Goal: Task Accomplishment & Management: Complete application form

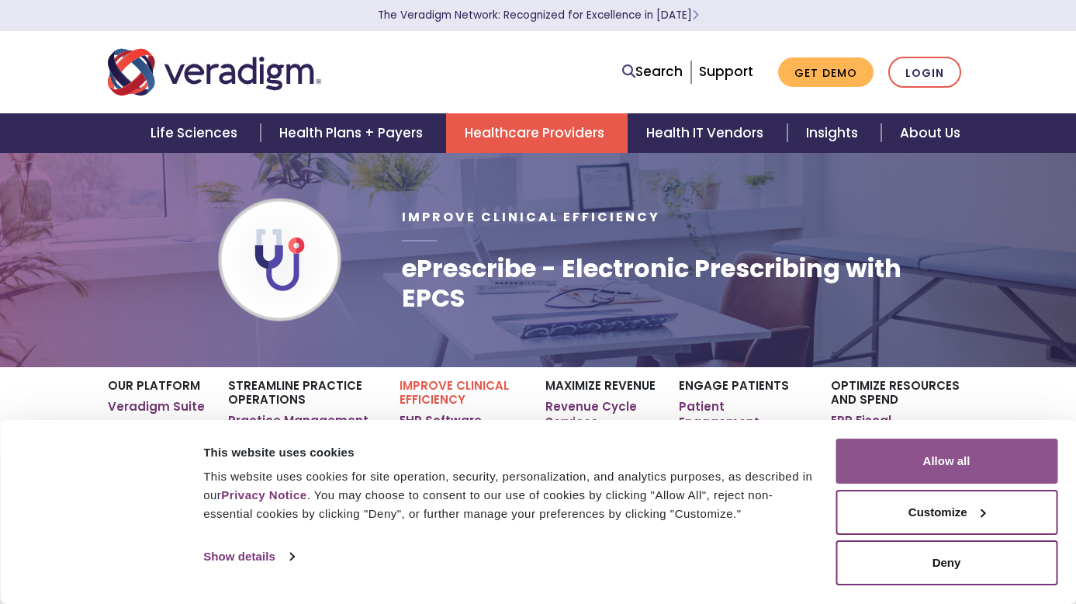
click at [986, 456] on button "Allow all" at bounding box center [947, 460] width 222 height 45
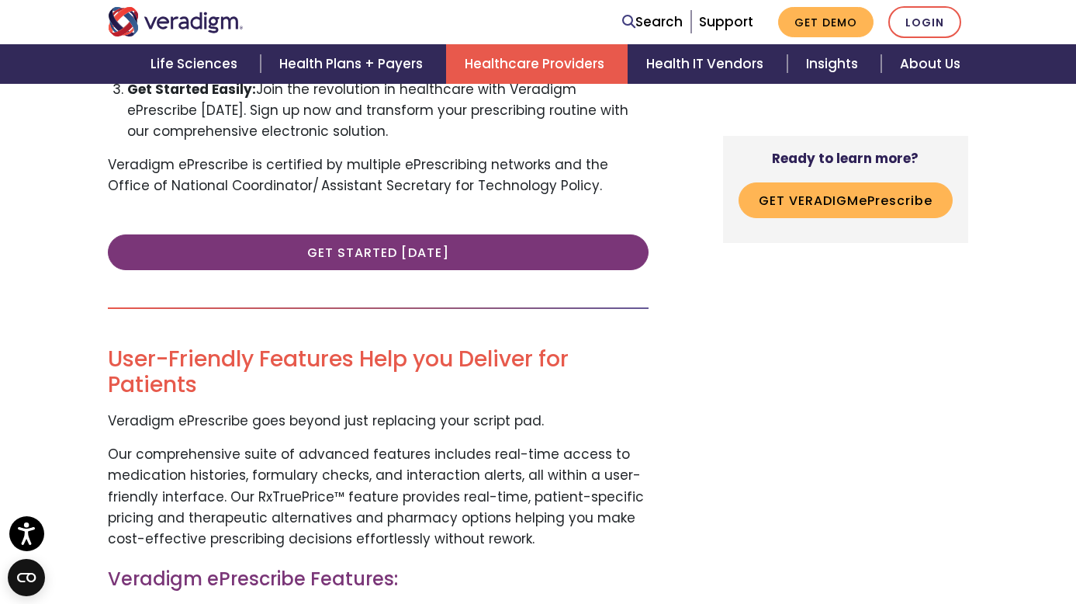
scroll to position [1009, 0]
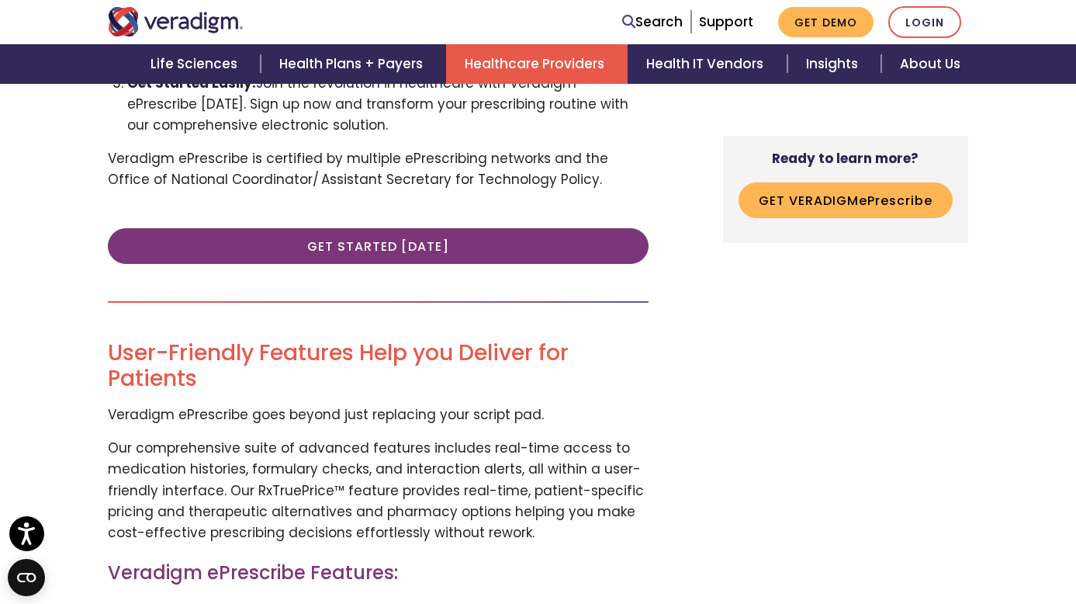
click at [125, 22] on img "Veradigm logo" at bounding box center [176, 21] width 136 height 29
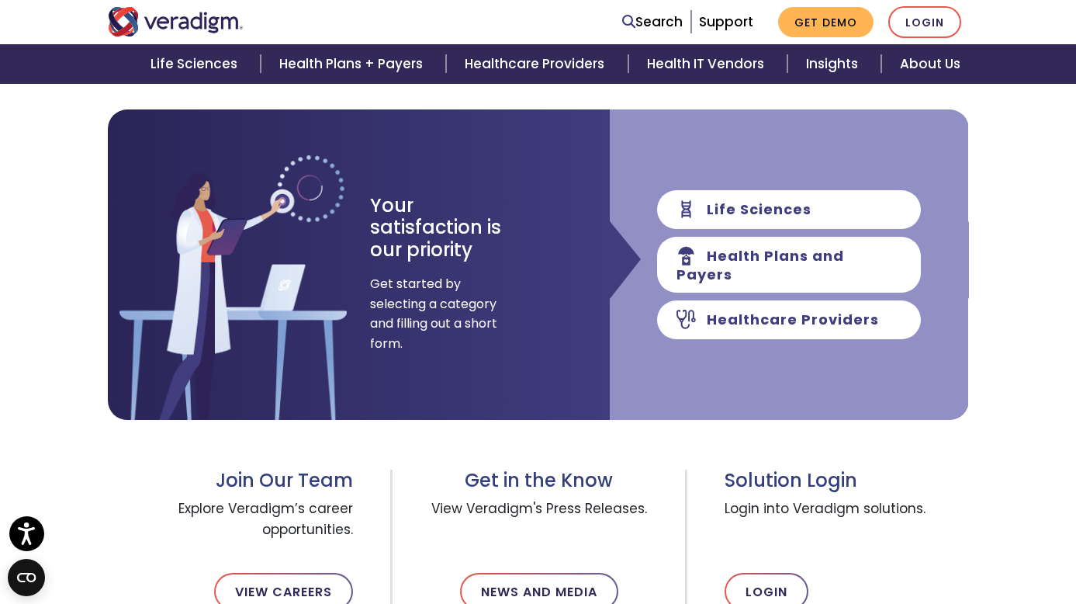
scroll to position [233, 0]
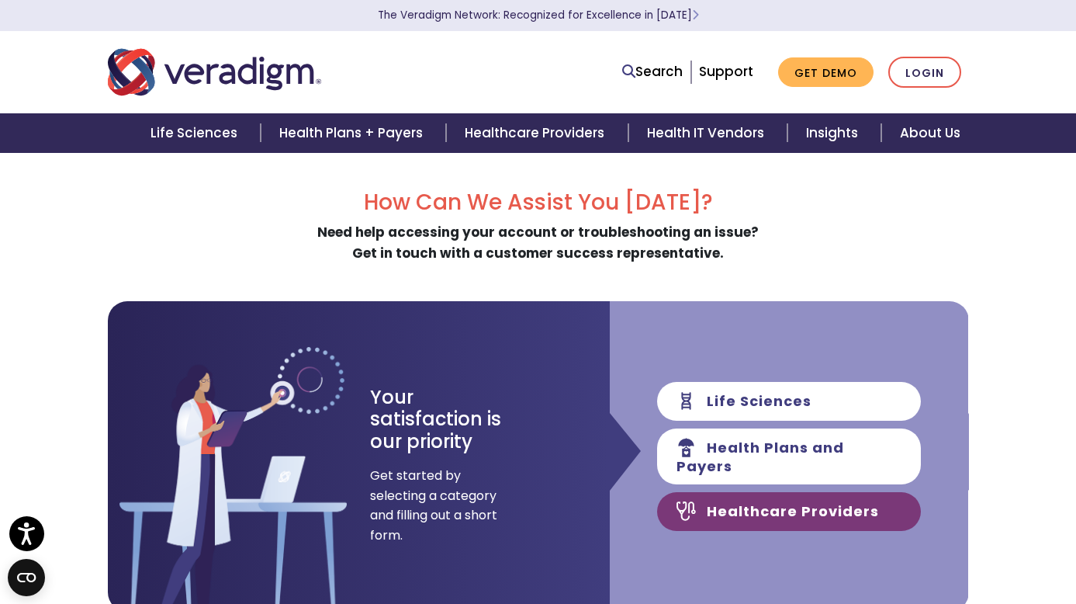
click at [856, 504] on link "Healthcare Providers" at bounding box center [789, 511] width 264 height 39
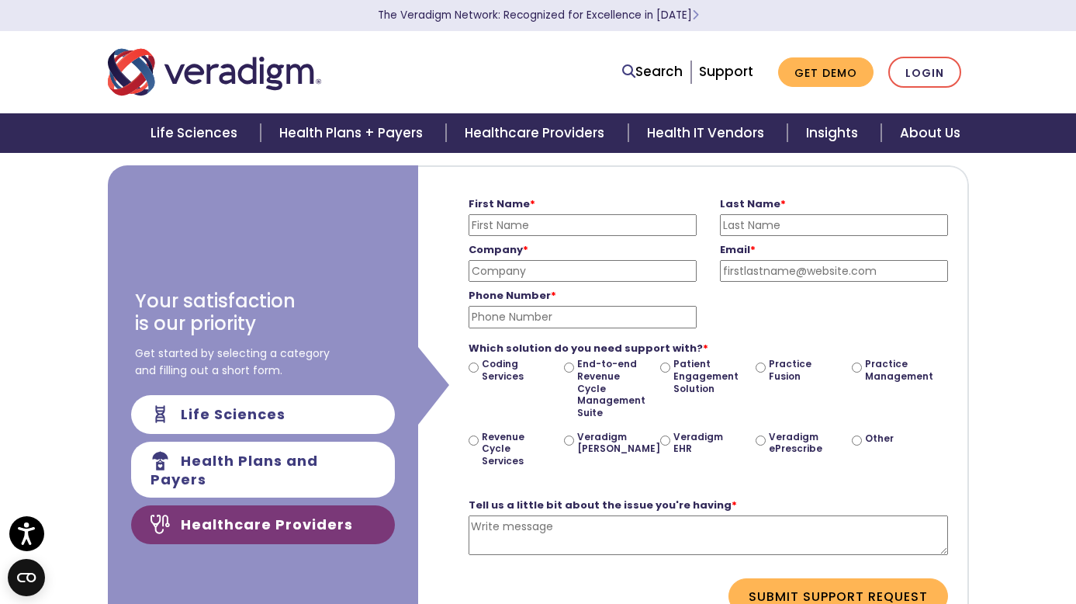
scroll to position [163, 0]
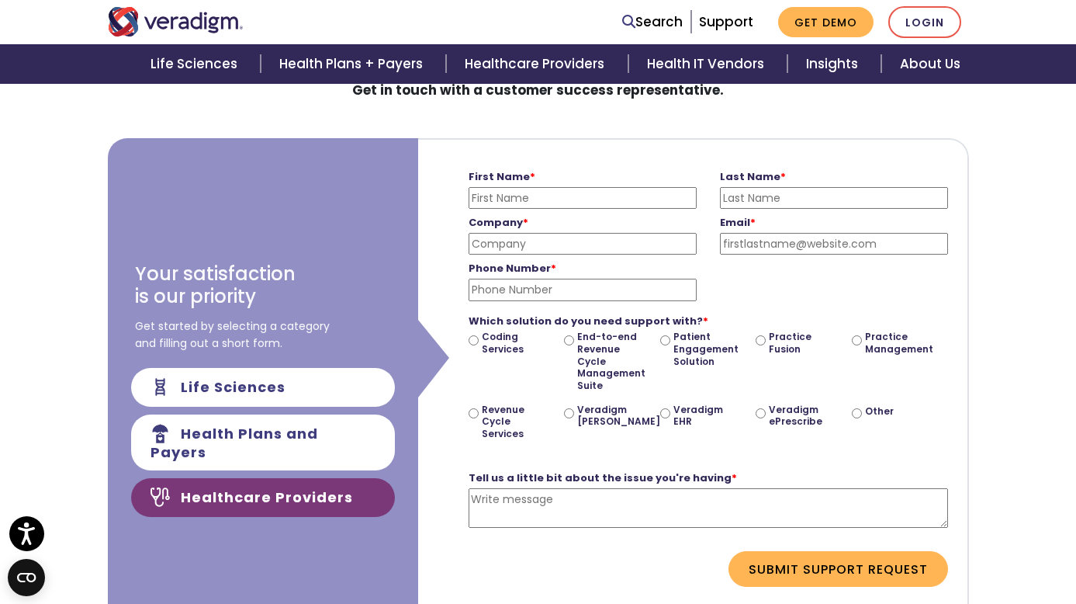
click at [494, 196] on input "First Name *" at bounding box center [583, 198] width 228 height 22
type input "Courtney"
click at [737, 187] on input "Last Name *" at bounding box center [834, 198] width 228 height 22
type input "Hain"
click at [647, 241] on input "Company *" at bounding box center [583, 244] width 228 height 22
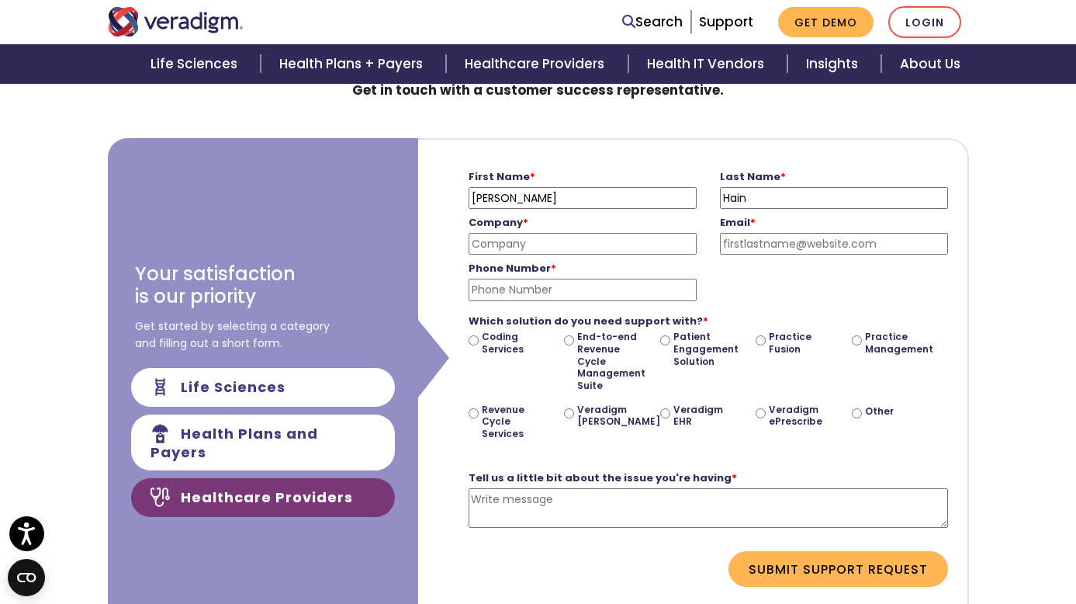
type input "Smile San Francisco"
type input "chaindds@gmail.com"
type input "5307233691"
click at [766, 408] on input "Veradigm ePrescribe" at bounding box center [761, 413] width 10 height 10
radio input "true"
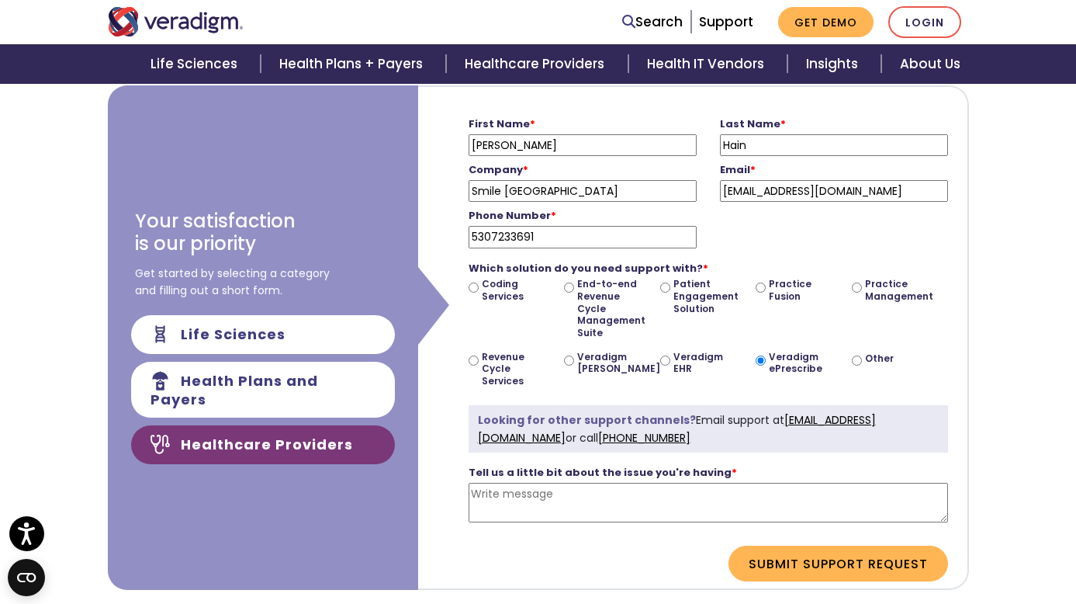
scroll to position [241, 0]
